Goal: Information Seeking & Learning: Understand process/instructions

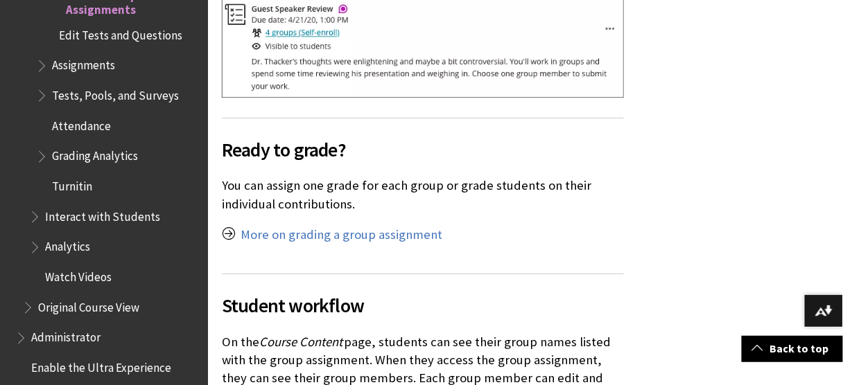
scroll to position [11646, 0]
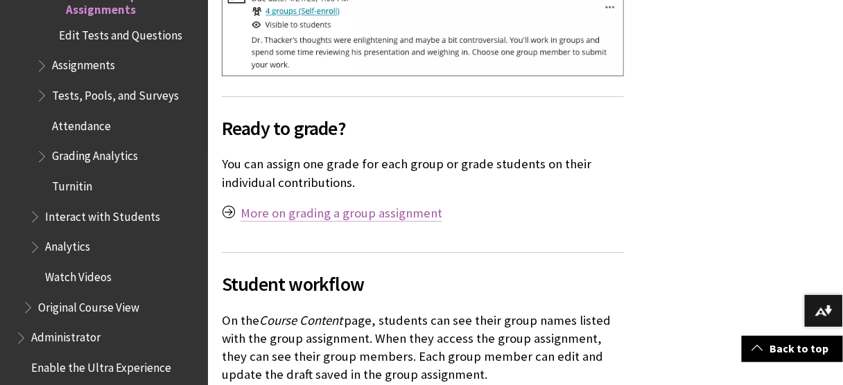
click at [360, 205] on link "More on grading a group assignment" at bounding box center [342, 213] width 202 height 17
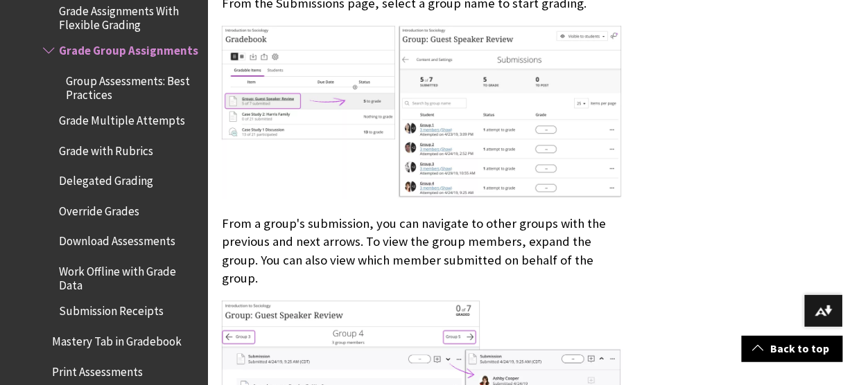
scroll to position [720, 0]
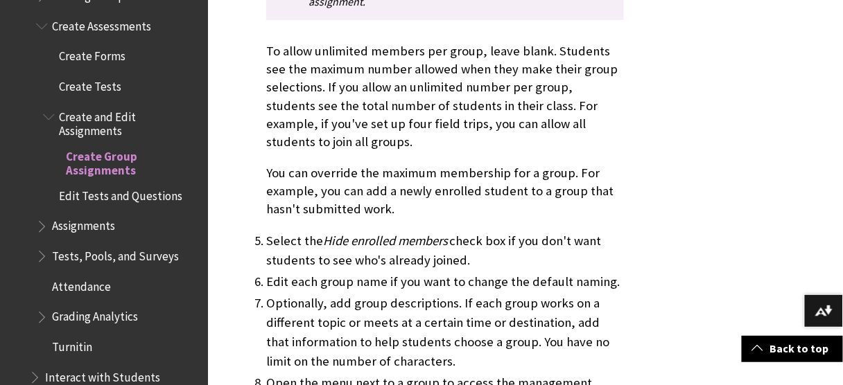
scroll to position [2151, 0]
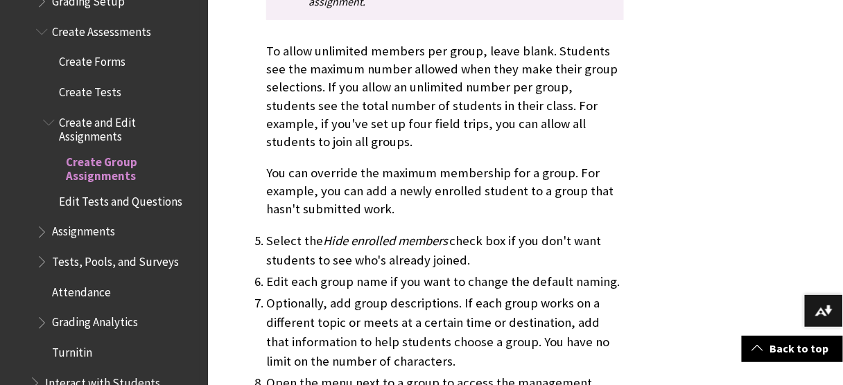
click at [109, 153] on span "Create Group Assignments" at bounding box center [132, 166] width 132 height 33
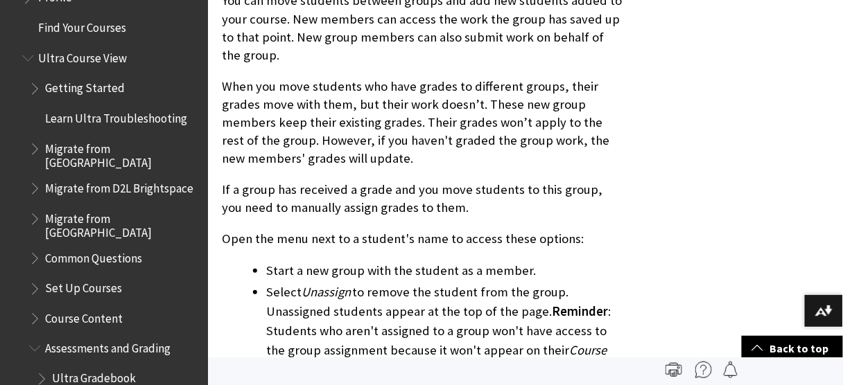
scroll to position [10354, 0]
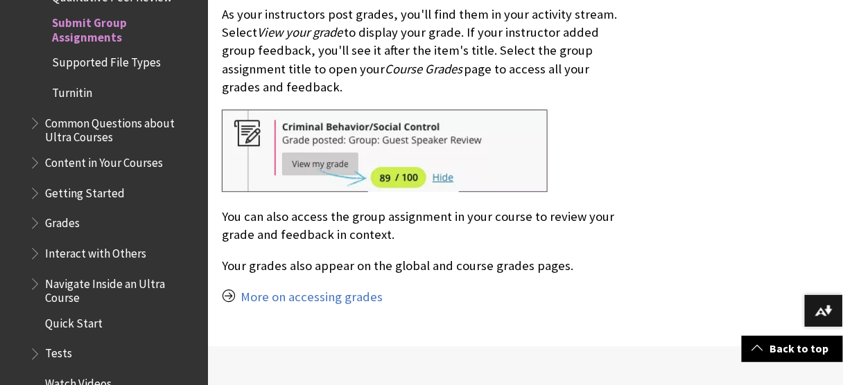
scroll to position [7431, 0]
